Goal: Task Accomplishment & Management: Manage account settings

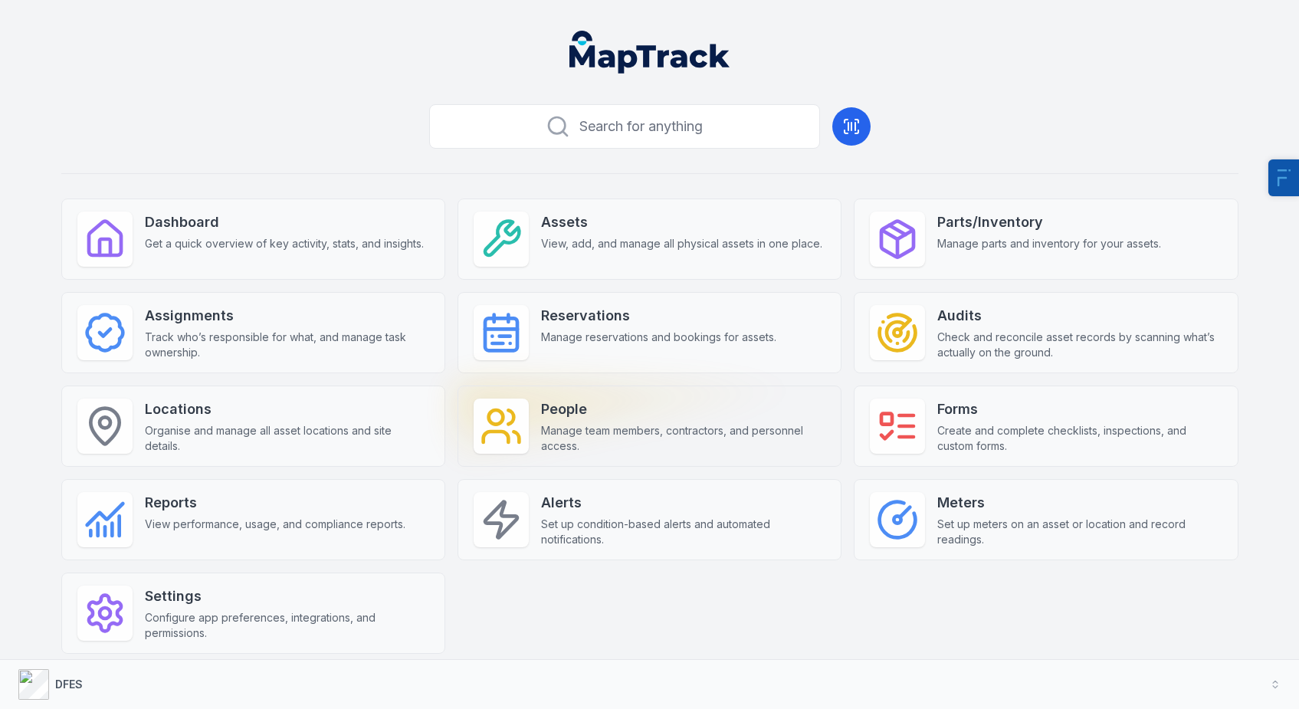
click at [615, 425] on span "Manage team members, contractors, and personnel access." at bounding box center [683, 438] width 284 height 31
